Goal: Task Accomplishment & Management: Manage account settings

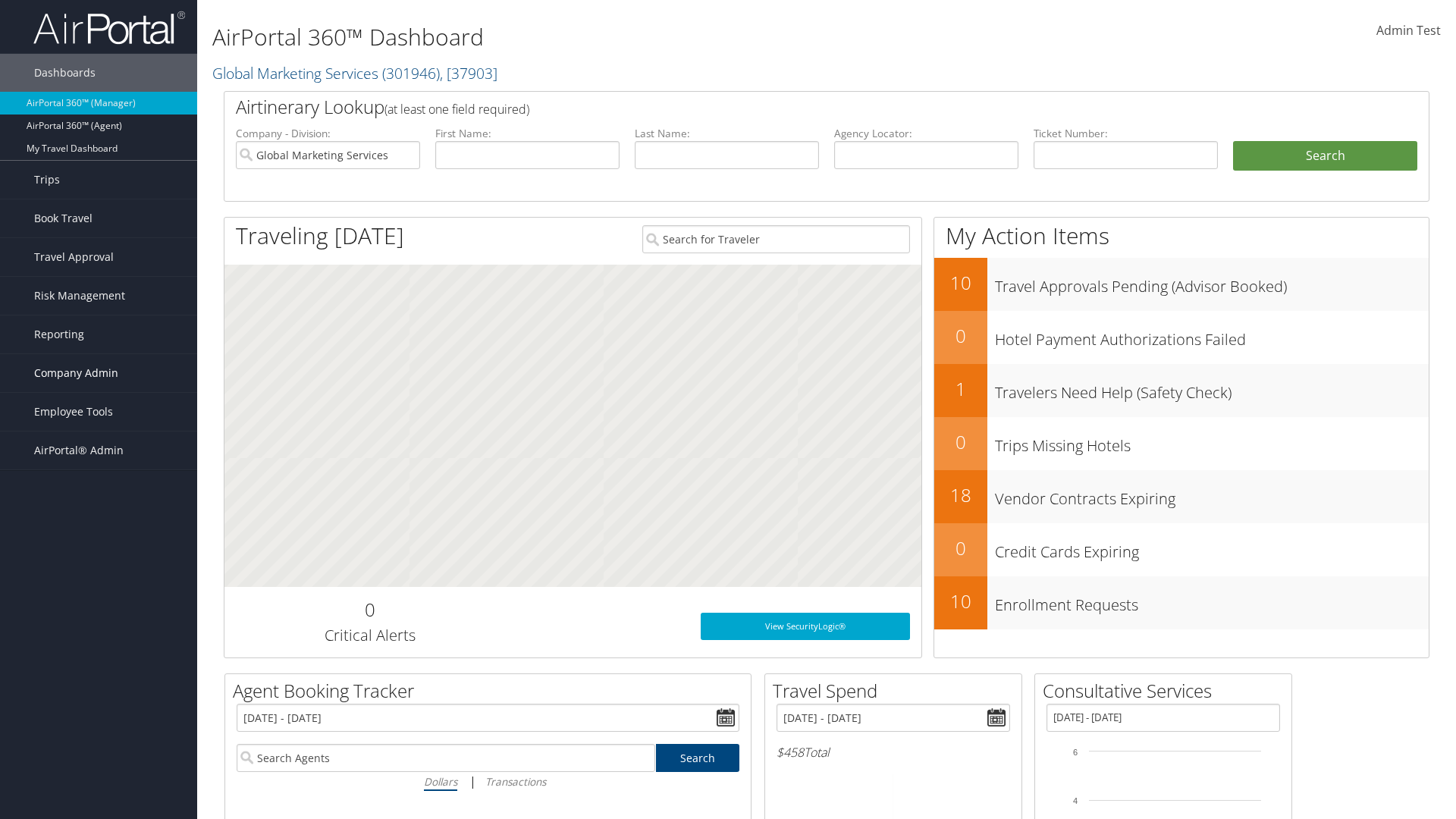
click at [98, 373] on span "Company Admin" at bounding box center [75, 372] width 84 height 38
click at [98, 642] on link "Report Settings" at bounding box center [98, 653] width 197 height 23
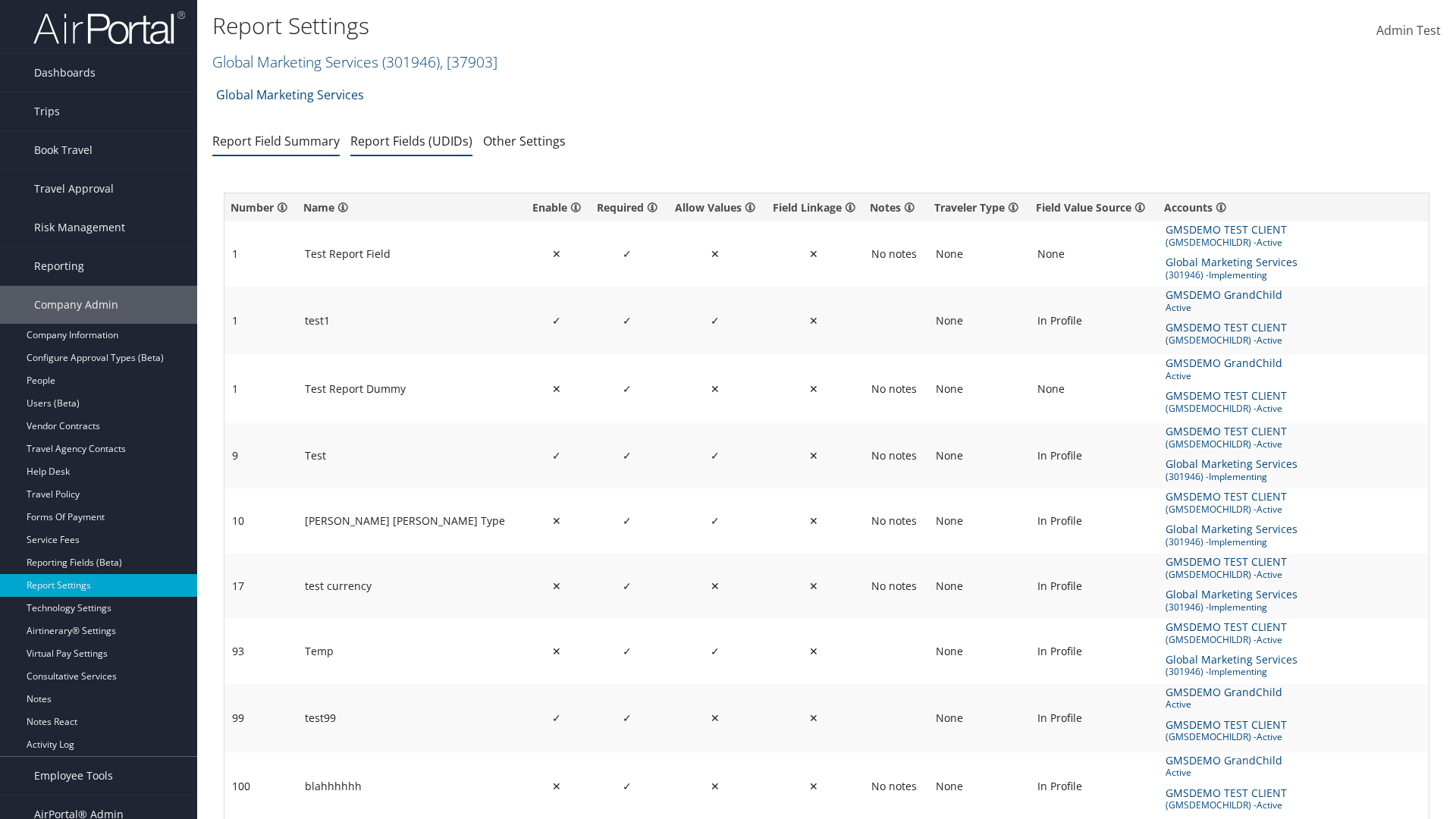
click at [411, 140] on link "Report Fields (UDIDs)" at bounding box center [411, 141] width 122 height 17
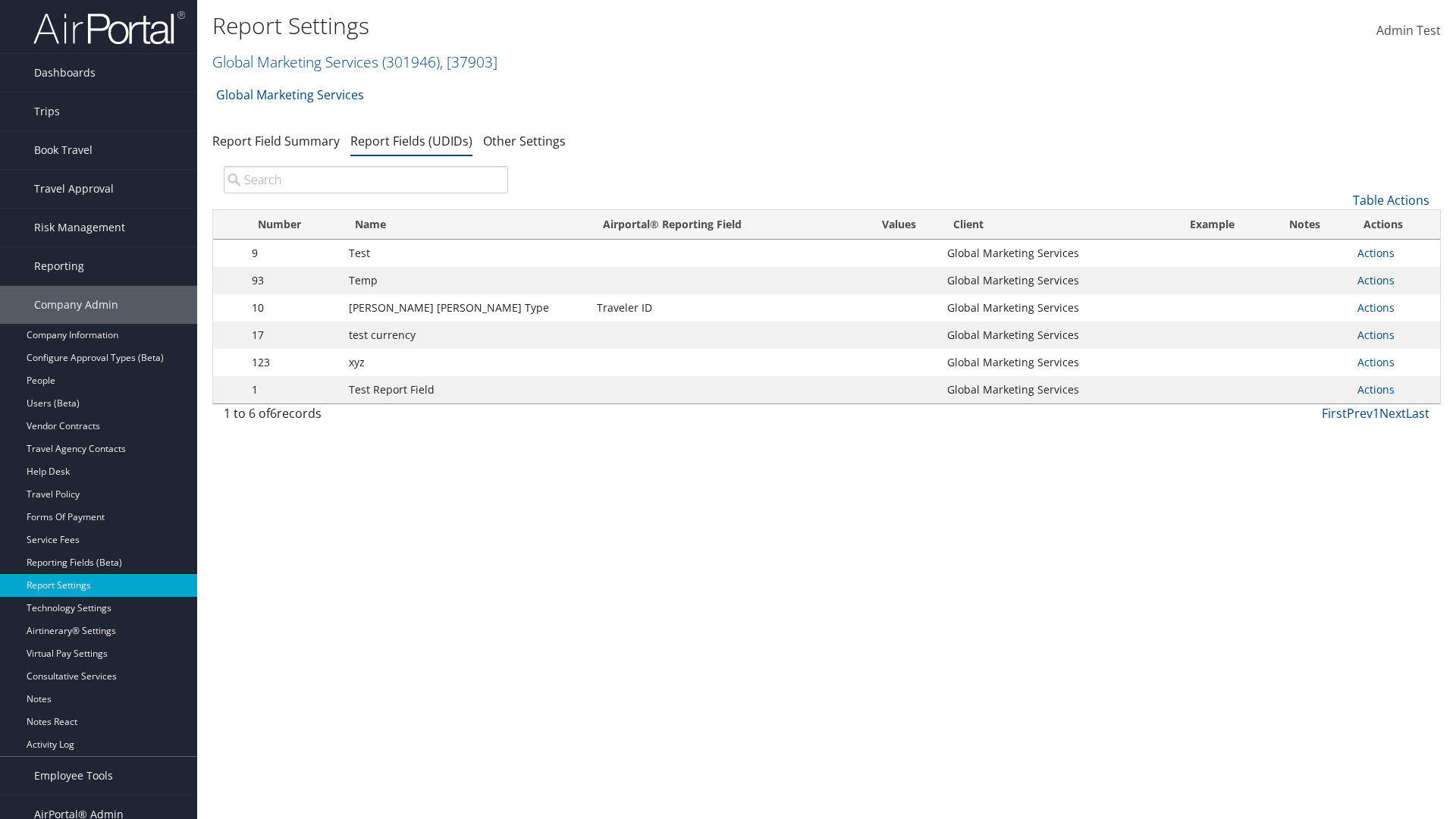
click at [365, 180] on input "search" at bounding box center [365, 179] width 285 height 27
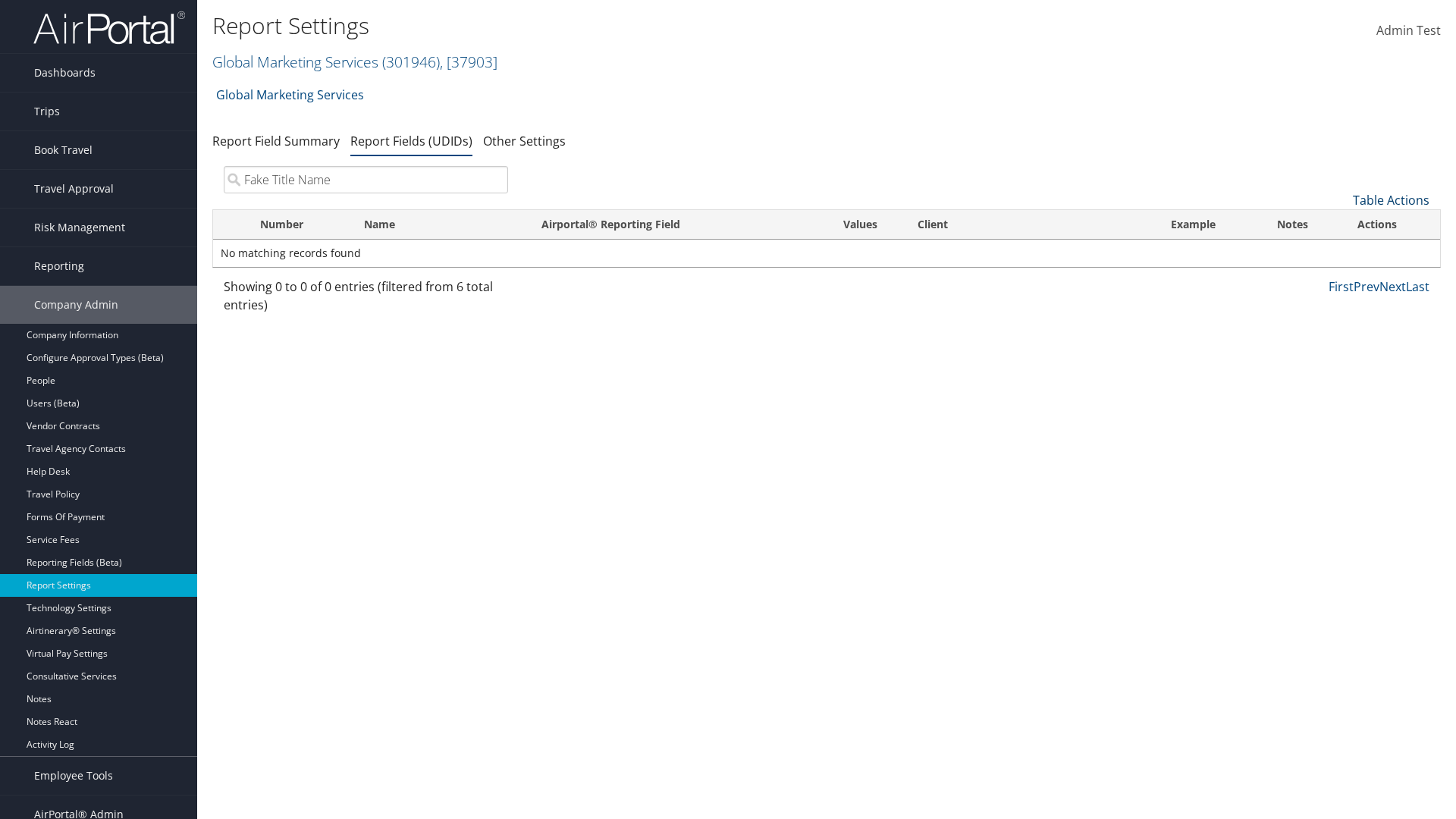
type input "Fake Title Name"
click at [1391, 200] on link "Table Actions" at bounding box center [1391, 199] width 76 height 17
click at [1340, 223] on link "New Record" at bounding box center [1340, 223] width 200 height 26
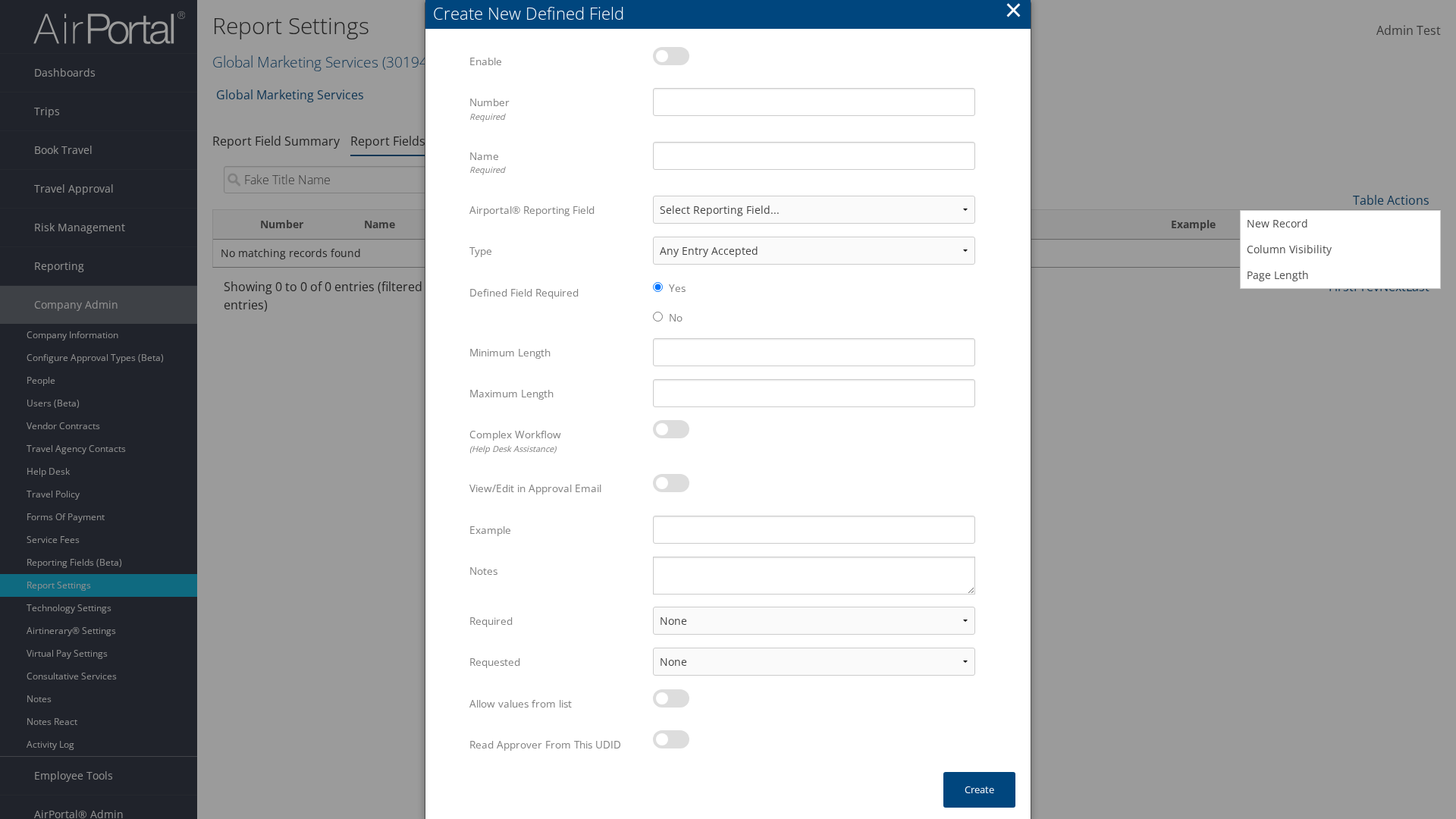
click at [671, 55] on label at bounding box center [670, 56] width 36 height 19
click at [670, 55] on input "checkbox" at bounding box center [665, 58] width 10 height 10
checkbox input "true"
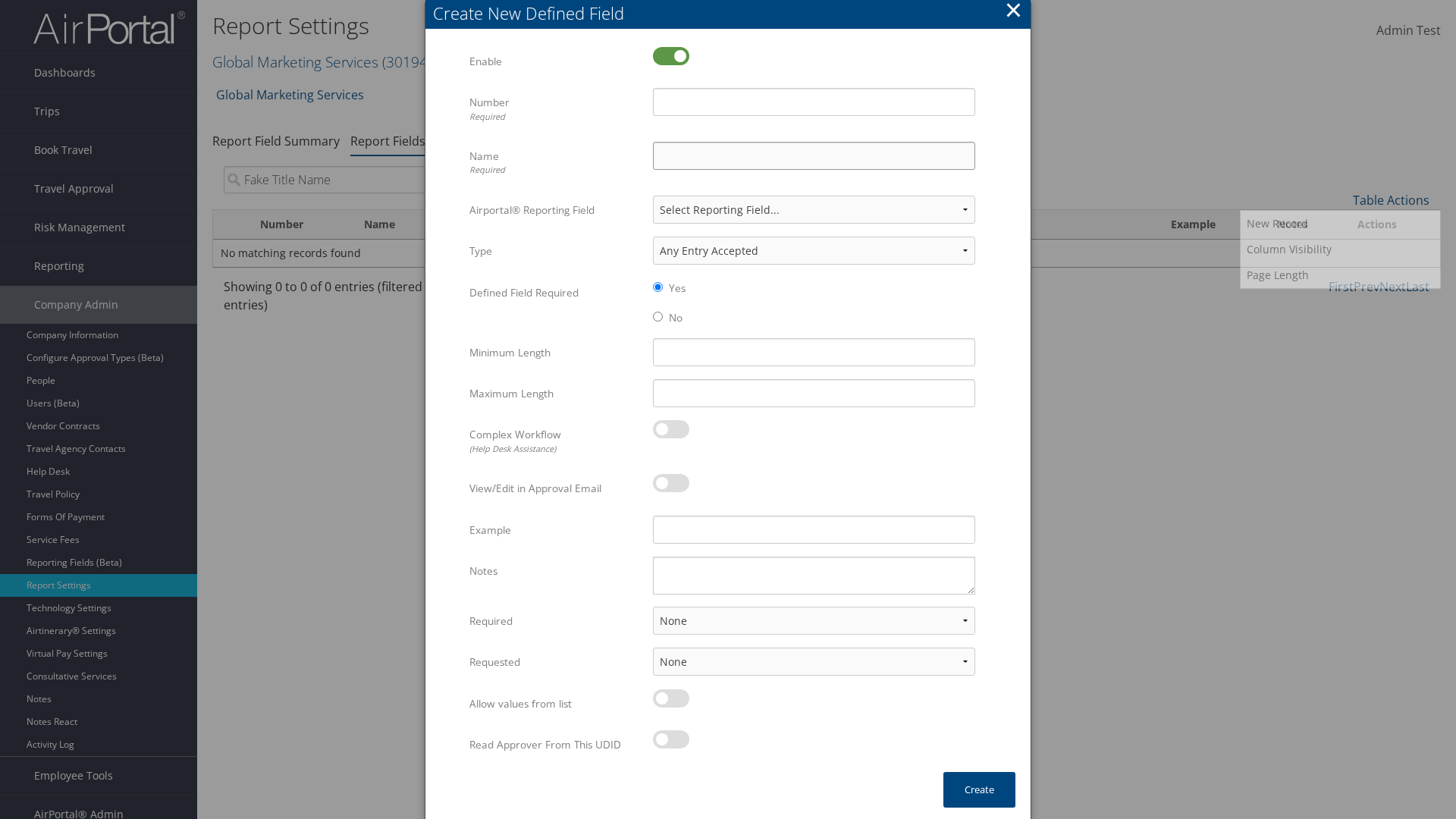
click at [814, 155] on input "Name Required" at bounding box center [814, 156] width 323 height 28
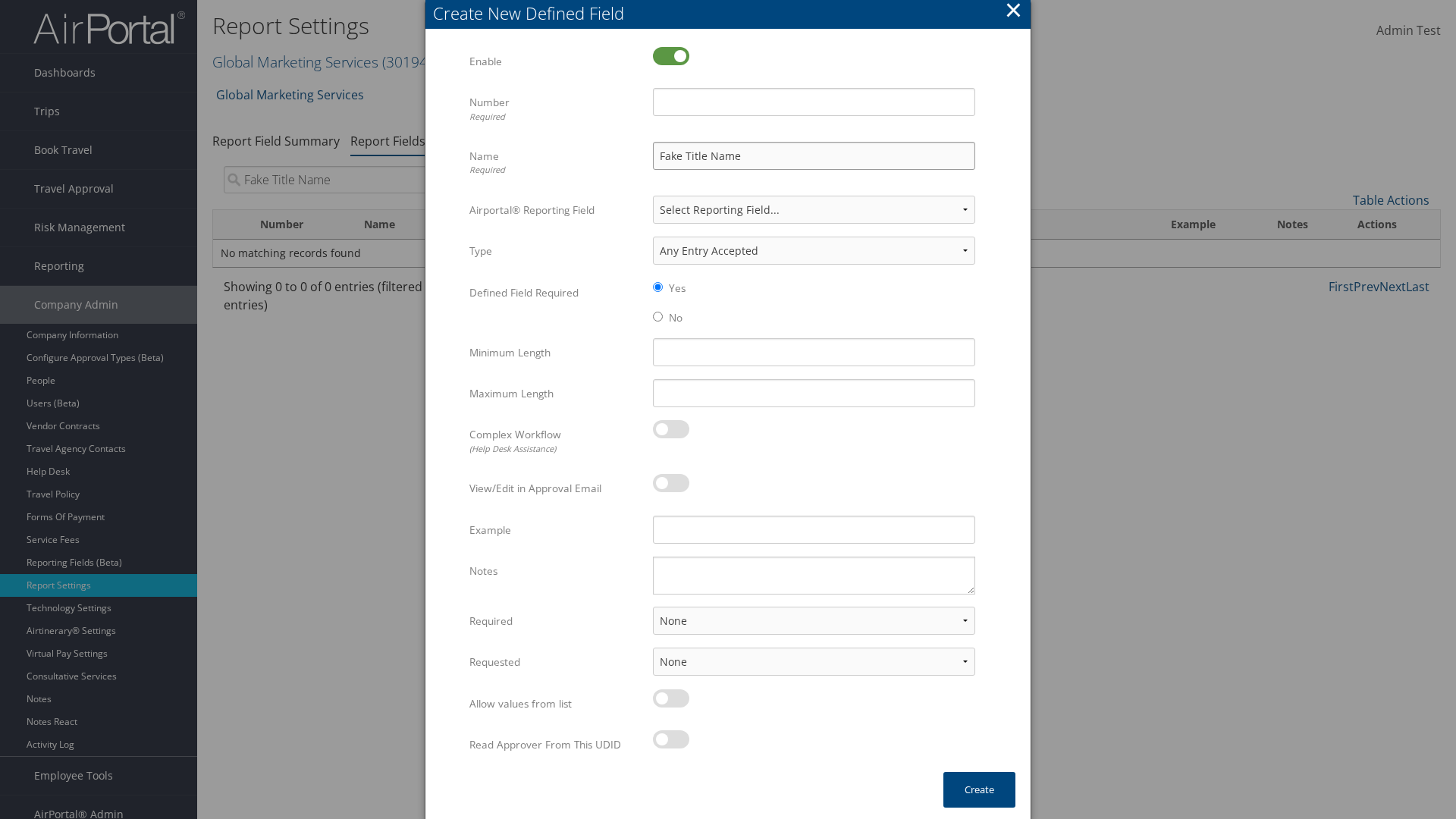
type input "Fake Title Name"
click at [814, 102] on input "Number Required" at bounding box center [814, 102] width 323 height 28
type input "333"
click at [979, 789] on button "Create" at bounding box center [979, 790] width 72 height 35
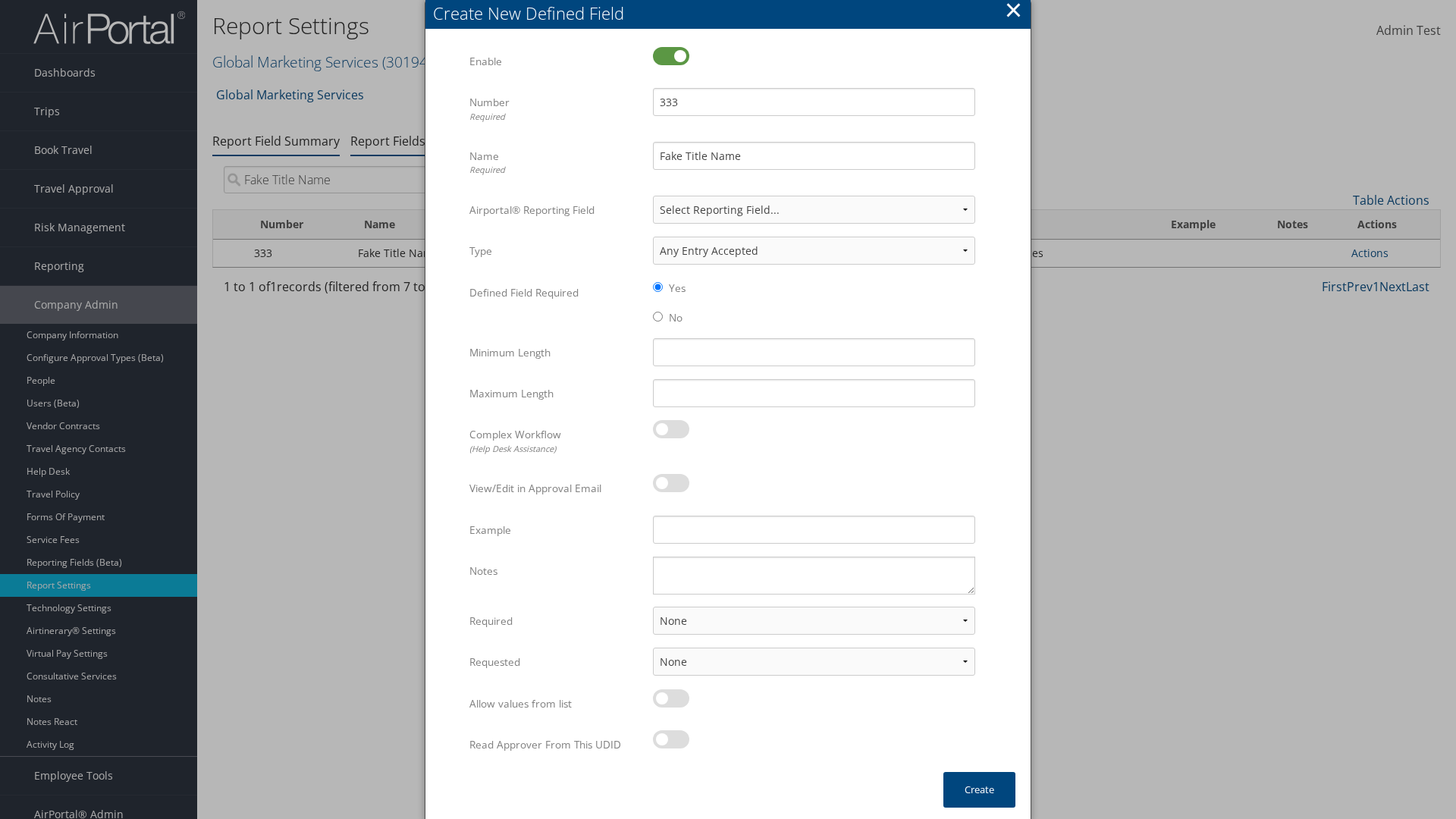
click at [276, 133] on link "Report Field Summary" at bounding box center [276, 141] width 128 height 17
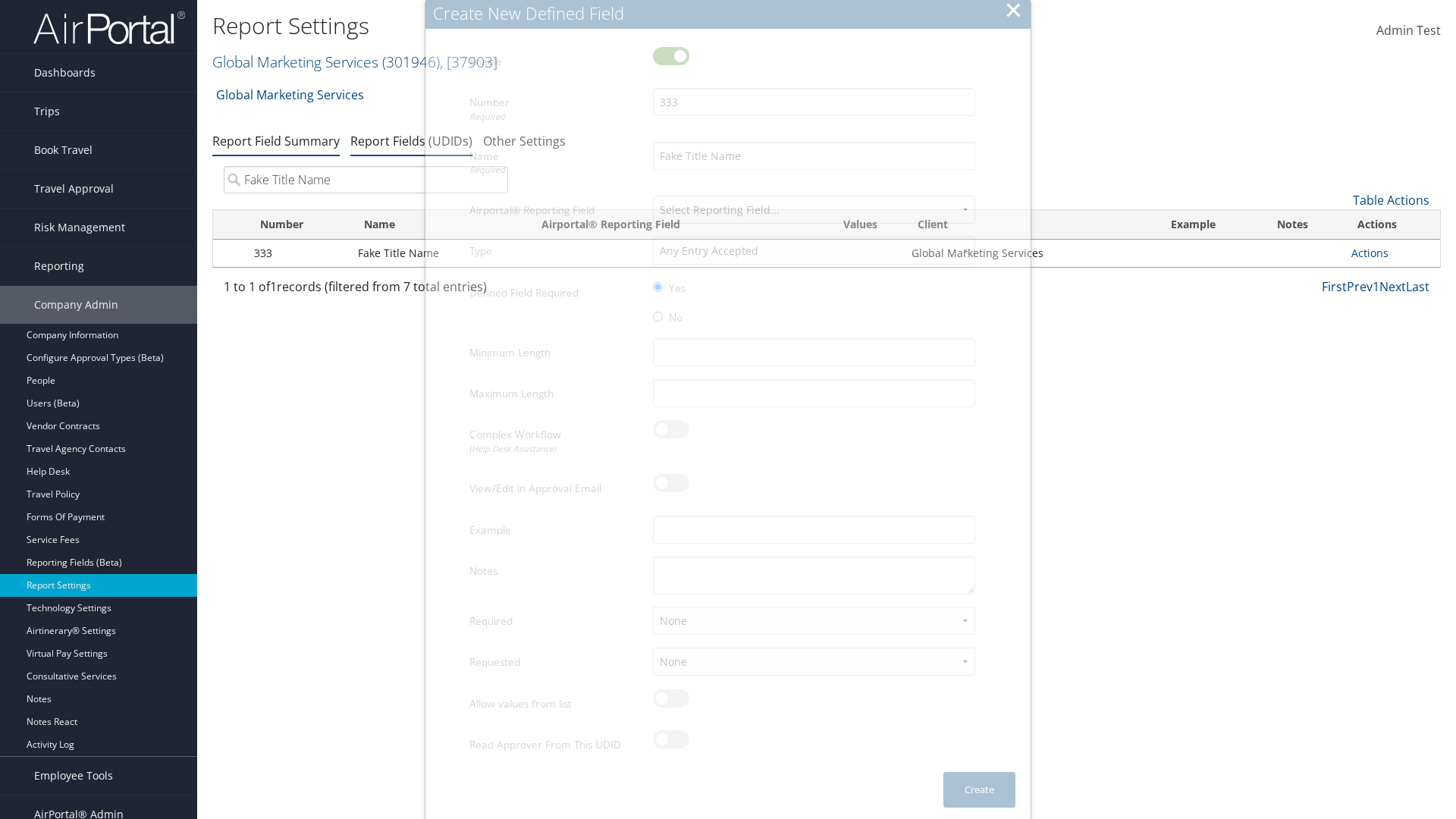
scroll to position [15, 0]
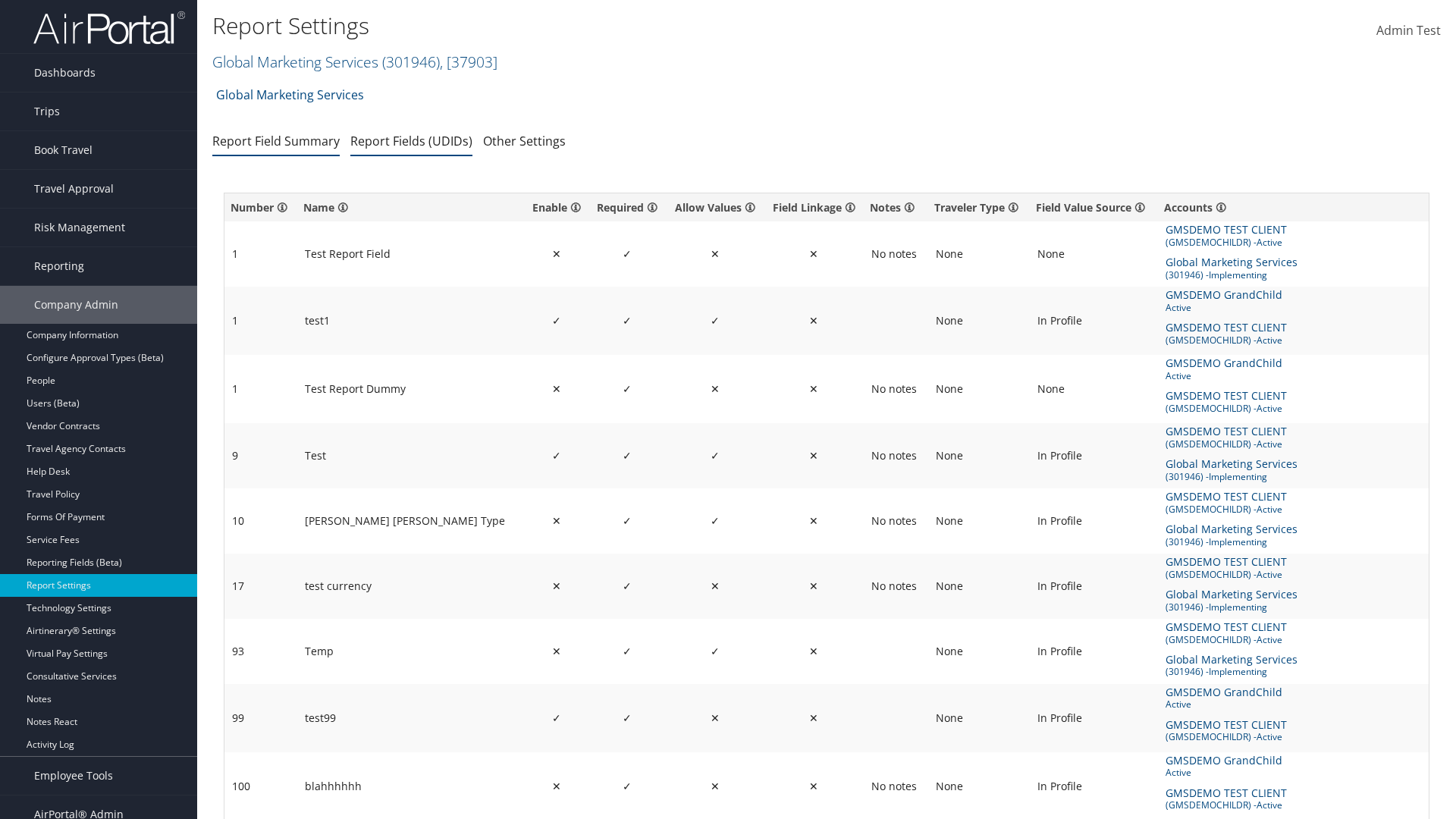
click at [411, 140] on link "Report Fields (UDIDs)" at bounding box center [411, 141] width 122 height 17
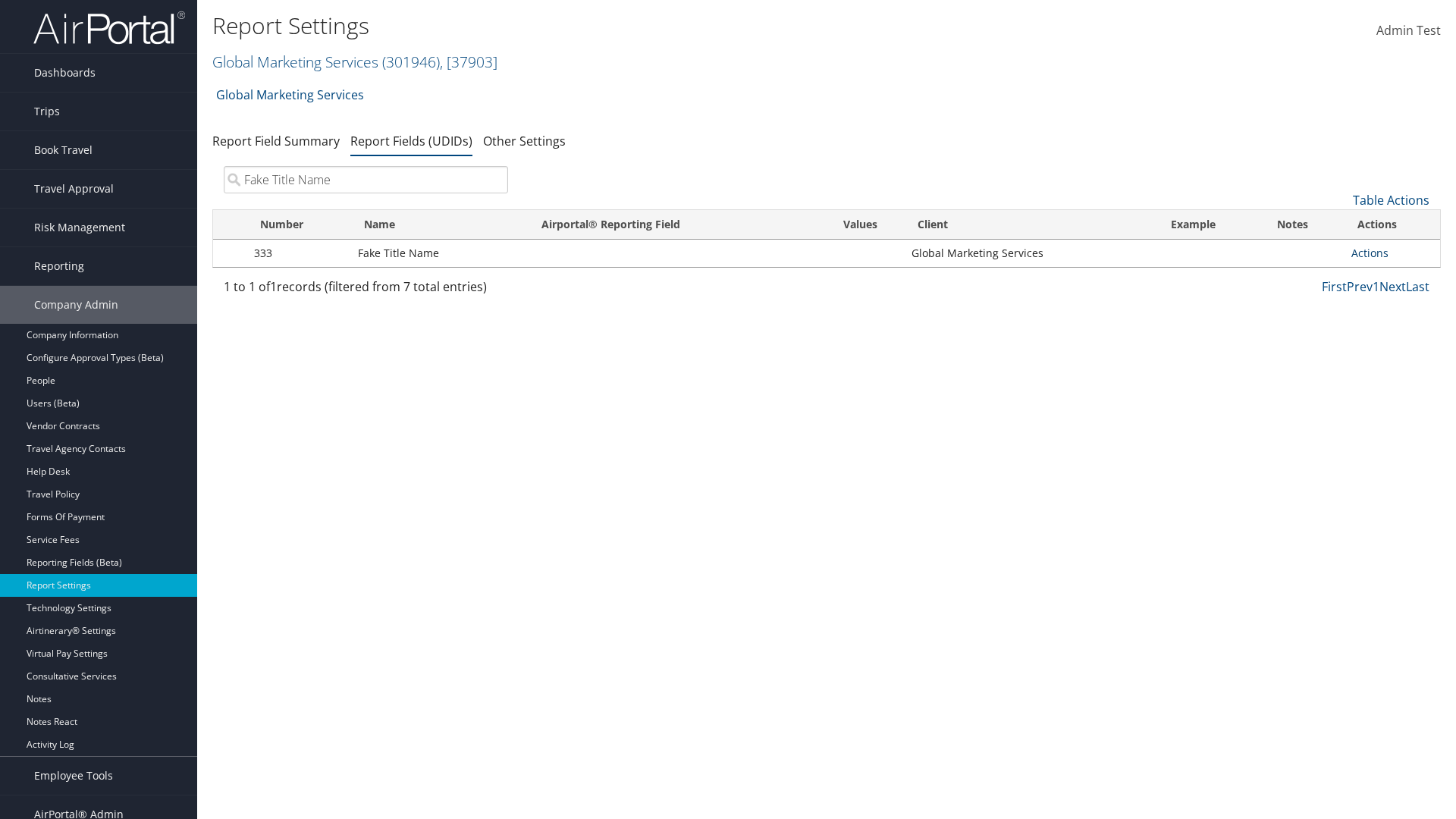
type input "Fake Title Name"
click at [1370, 253] on link "Actions" at bounding box center [1370, 253] width 37 height 14
click at [1310, 354] on link "Delete" at bounding box center [1310, 353] width 150 height 26
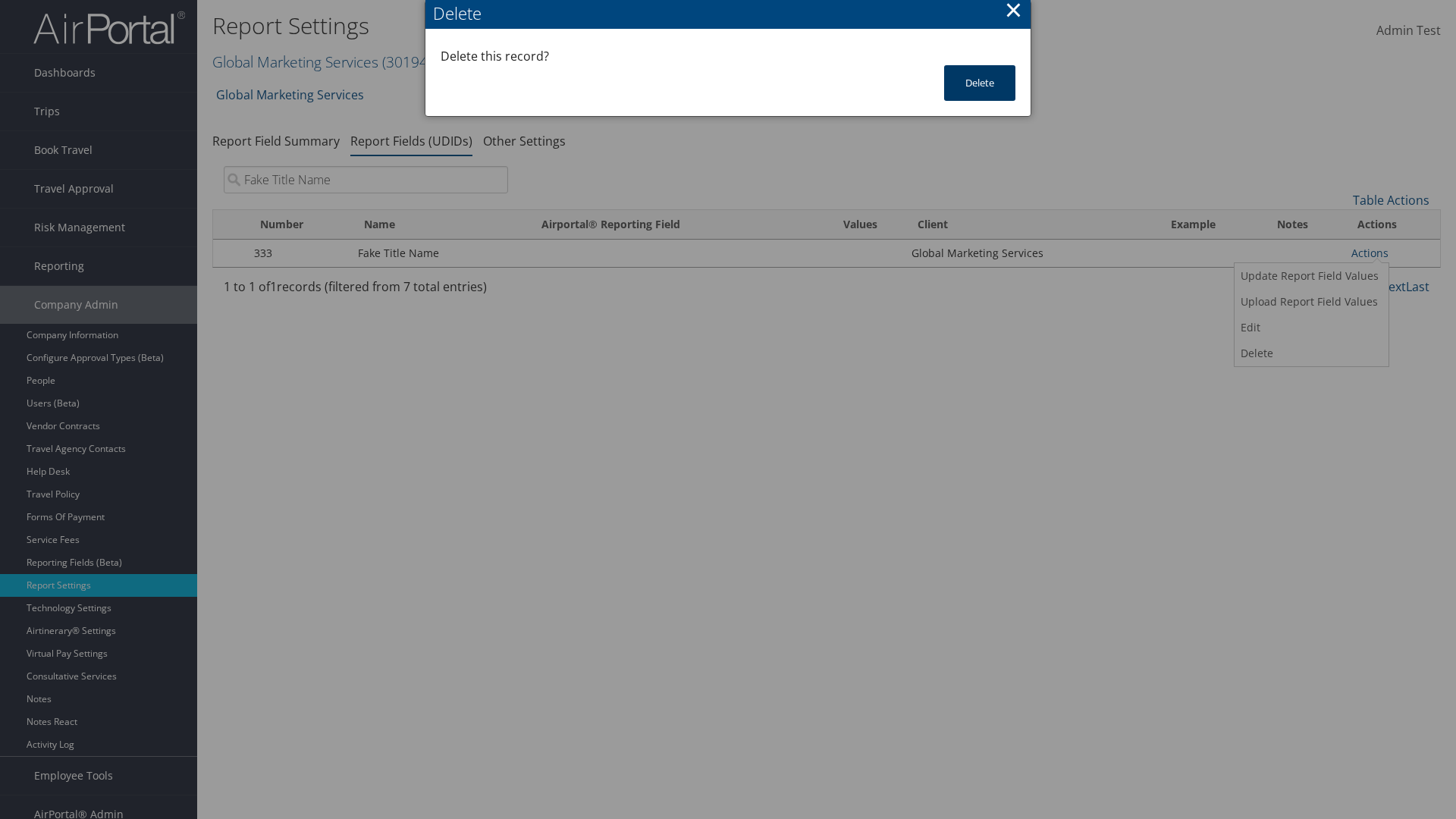
click at [980, 82] on button "Delete" at bounding box center [980, 83] width 71 height 35
